Goal: Task Accomplishment & Management: Use online tool/utility

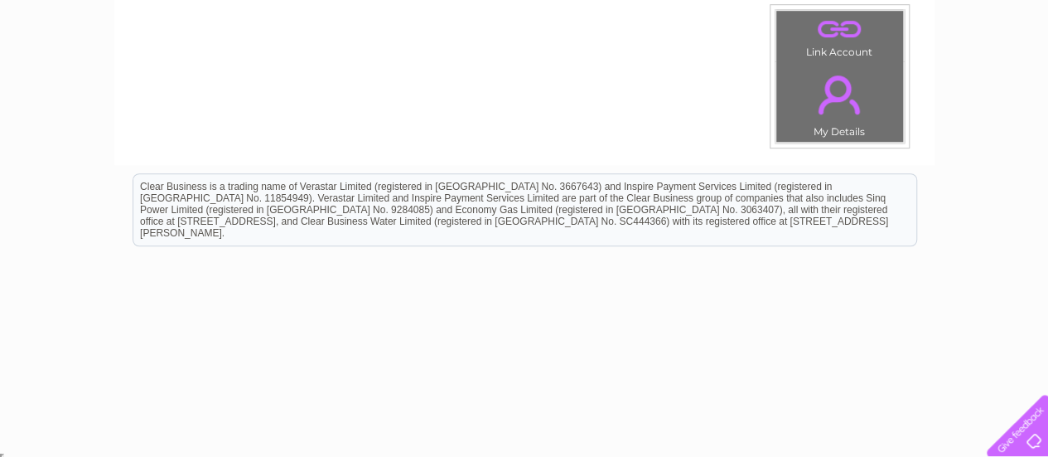
scroll to position [303, 0]
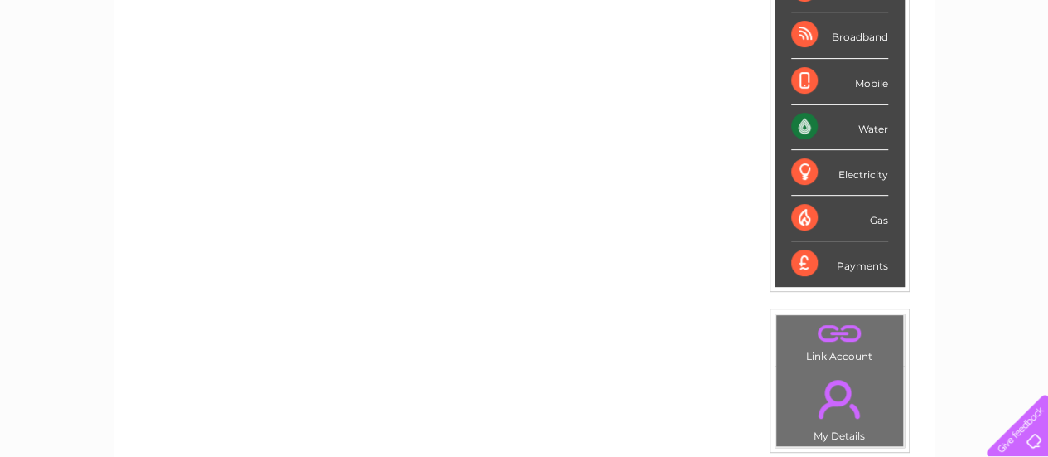
click at [859, 125] on div "Water" at bounding box center [839, 127] width 97 height 46
click at [788, 124] on li "Water" at bounding box center [840, 127] width 130 height 46
click at [803, 123] on div "Water" at bounding box center [839, 127] width 97 height 46
click at [869, 115] on div "Water" at bounding box center [839, 127] width 97 height 46
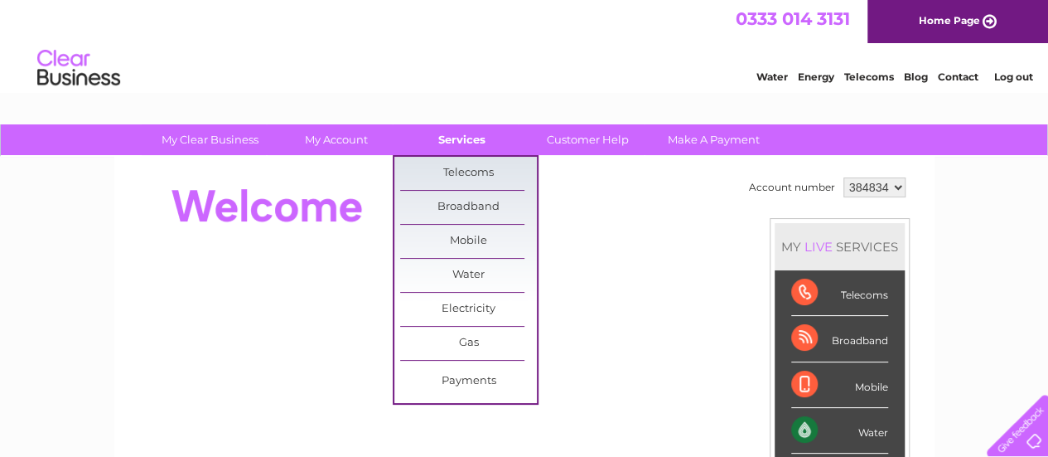
click at [466, 140] on link "Services" at bounding box center [462, 139] width 137 height 31
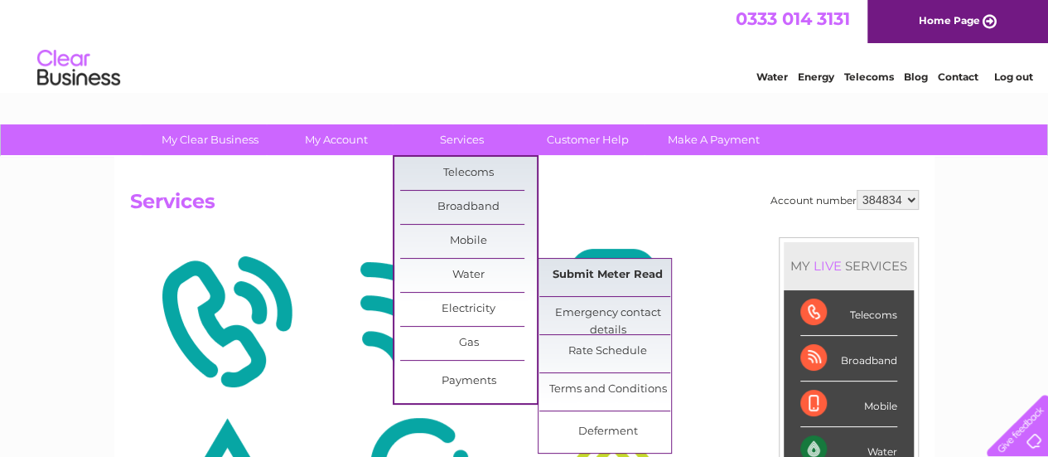
click at [631, 273] on link "Submit Meter Read" at bounding box center [608, 275] width 137 height 33
click at [631, 271] on link "Submit Meter Read" at bounding box center [608, 275] width 137 height 33
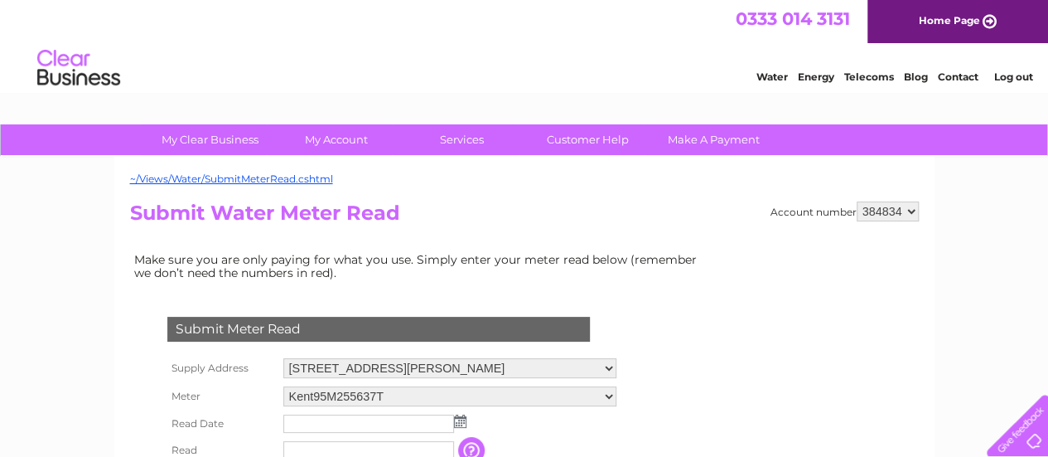
click at [360, 428] on input "text" at bounding box center [368, 423] width 171 height 18
click at [460, 425] on img at bounding box center [460, 420] width 12 height 13
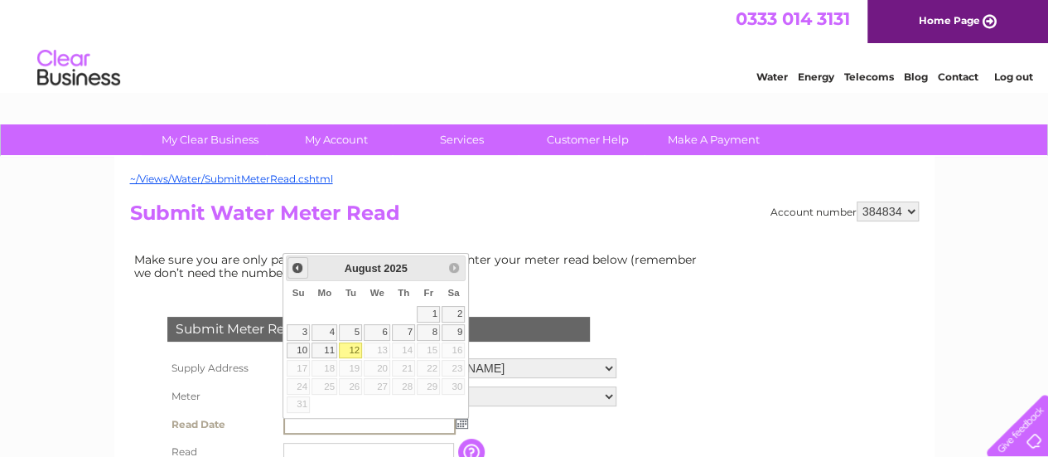
click at [296, 269] on span "Prev" at bounding box center [297, 267] width 13 height 13
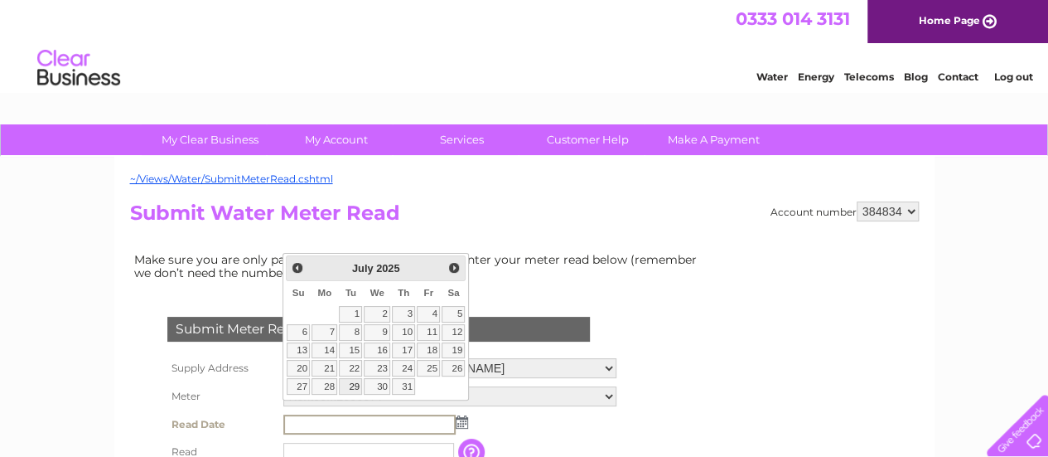
click at [358, 380] on link "29" at bounding box center [350, 386] width 23 height 17
type input "2025/07/29"
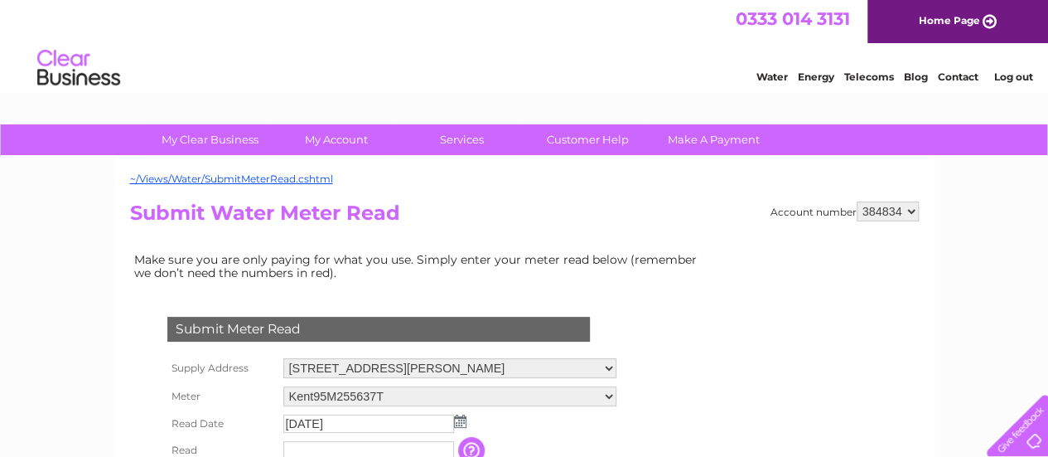
scroll to position [303, 0]
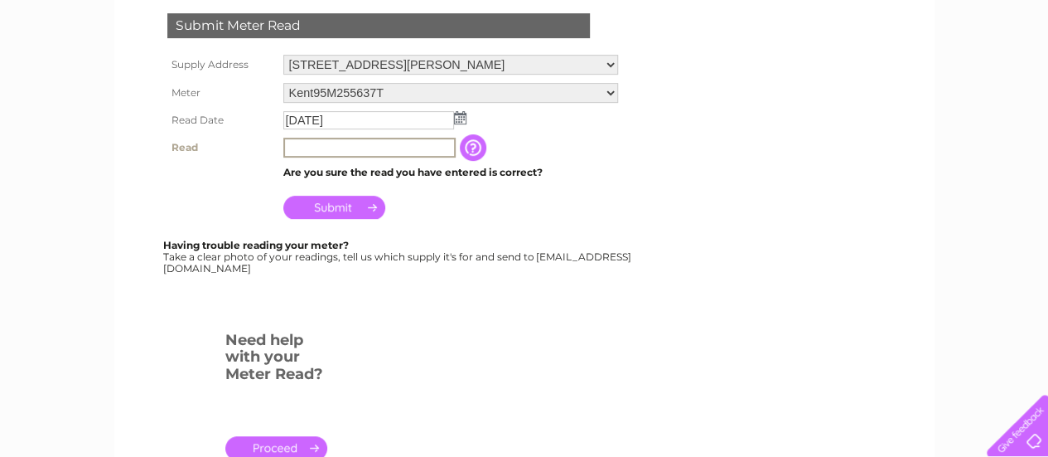
click at [312, 155] on input "text" at bounding box center [369, 148] width 172 height 20
type input "2229"
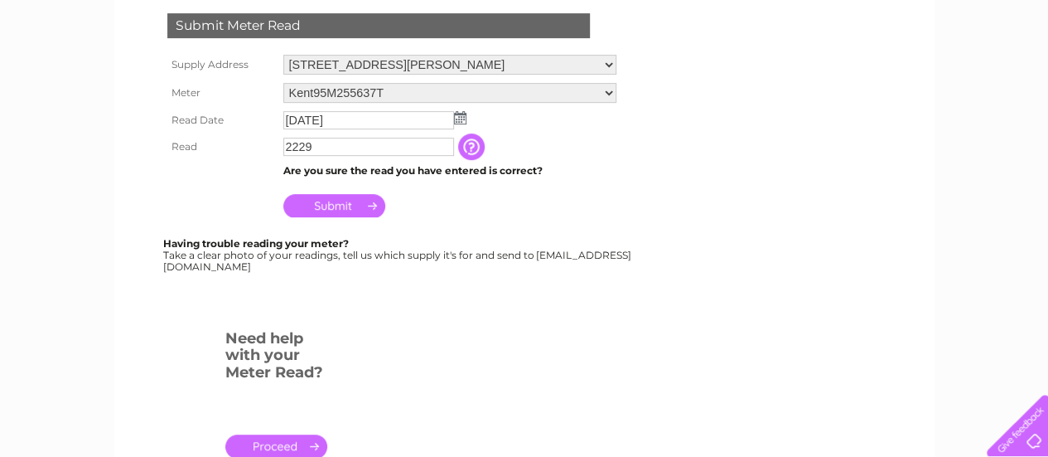
click at [314, 197] on input "Submit" at bounding box center [334, 205] width 102 height 23
